Goal: Information Seeking & Learning: Understand process/instructions

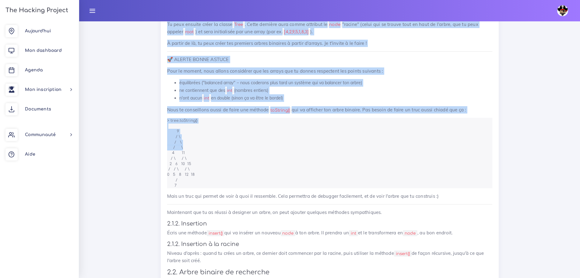
scroll to position [1421, 0]
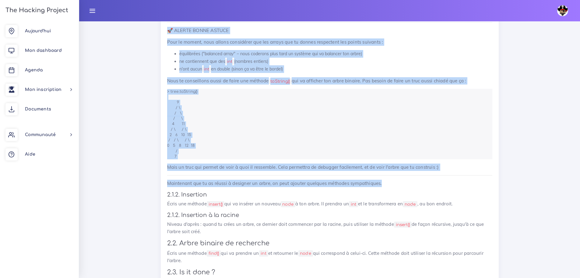
drag, startPoint x: 165, startPoint y: 85, endPoint x: 399, endPoint y: 177, distance: 251.0
click at [399, 177] on div "Arbres binaires Tu vas réaliser un arbre binaire de recherche (le fameux BST) 1…" at bounding box center [330, 119] width 338 height 602
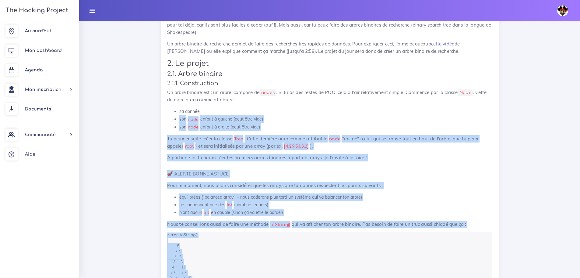
scroll to position [1207, 0]
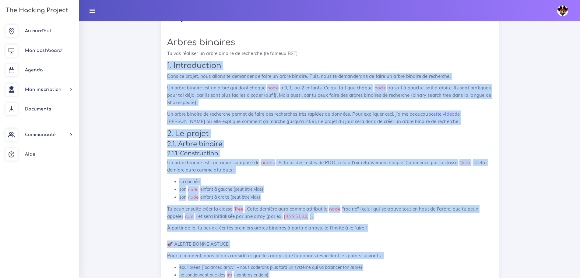
drag, startPoint x: 455, startPoint y: 159, endPoint x: 161, endPoint y: 59, distance: 310.4
copy div "0. Loremipsumdo Sita co adipis, elit seddoe te incididu ut labor et dolor magna…"
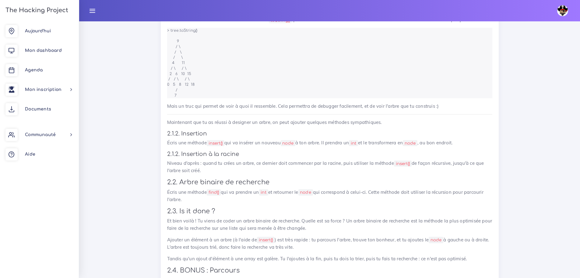
scroll to position [1512, 0]
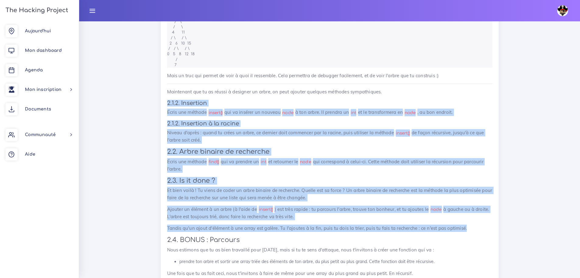
drag, startPoint x: 465, startPoint y: 220, endPoint x: 161, endPoint y: 94, distance: 328.6
click at [161, 94] on div "Arbres binaires Tu vas réaliser un arbre binaire de recherche (le fameux BST) 1…" at bounding box center [330, 27] width 338 height 602
copy div "4.2.1. Loremipsu Dolor sit ametcon adipis() eli se doeiusm te incidid utla e do…"
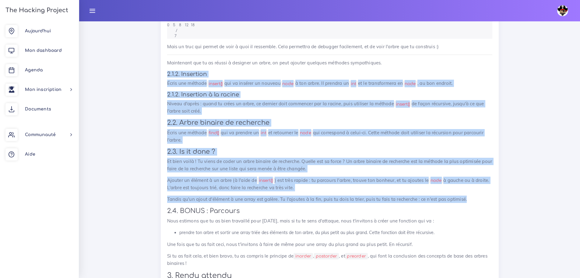
scroll to position [1573, 0]
